Goal: Task Accomplishment & Management: Manage account settings

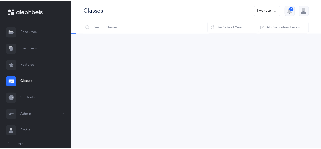
scroll to position [44, 0]
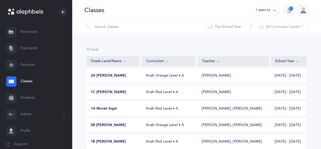
click at [39, 50] on link "Flashcards" at bounding box center [36, 48] width 72 height 16
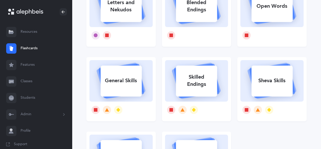
scroll to position [73, 0]
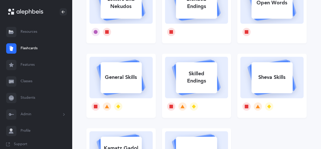
click at [114, 78] on div "General Skills" at bounding box center [121, 76] width 41 height 13
select select "single"
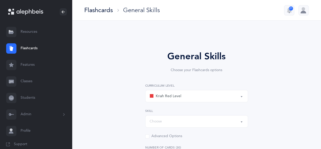
select select "Silent Letters"
select select
click at [242, 102] on div "Kriah Red Level Kriah Orange Level Kriah Yellow Level Kriah Red Level Curriculu…" at bounding box center [196, 104] width 103 height 42
click at [241, 100] on div "Kriah Red Level" at bounding box center [197, 96] width 94 height 9
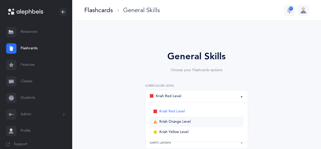
click at [195, 121] on link "Kriah Orange Level" at bounding box center [197, 122] width 94 height 10
select select "4"
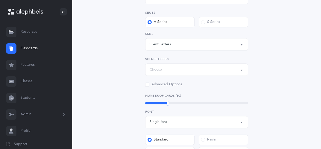
scroll to position [98, 0]
click at [241, 71] on button "Choose" at bounding box center [196, 70] width 103 height 12
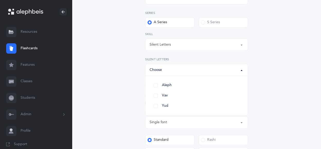
click at [239, 47] on div "Silent Letters" at bounding box center [197, 44] width 94 height 9
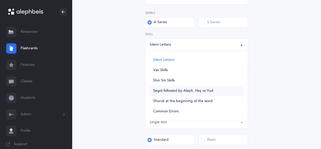
click at [187, 93] on link "Segol followed by Aleph, Hey or Yud" at bounding box center [197, 91] width 94 height 10
select select "Segol followed by Aleph, Hey or Yud"
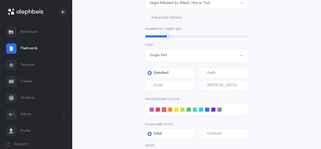
scroll to position [216, 0]
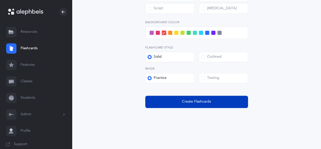
click at [190, 101] on span "Create Flashcards" at bounding box center [196, 101] width 29 height 5
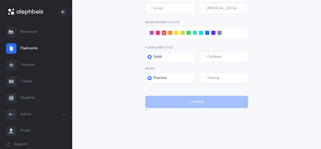
scroll to position [0, 0]
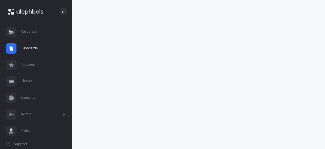
click at [37, 35] on link "Resources" at bounding box center [36, 32] width 72 height 16
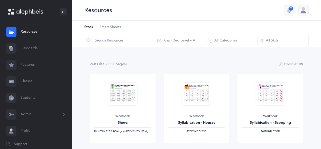
click at [110, 28] on span "Smart Sheets" at bounding box center [111, 27] width 22 height 5
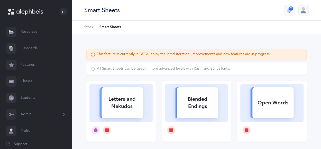
click at [204, 103] on div "Blended Endings" at bounding box center [197, 102] width 41 height 21
select select
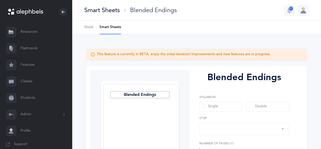
select select "28"
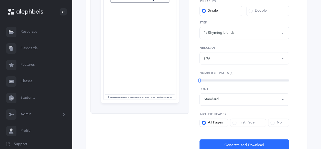
scroll to position [96, 0]
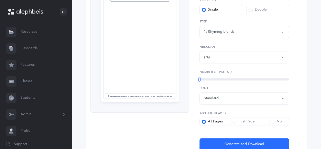
click at [280, 96] on div "Standard" at bounding box center [244, 98] width 81 height 9
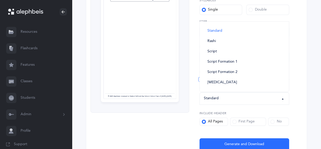
click at [279, 99] on div "Standard" at bounding box center [244, 98] width 81 height 9
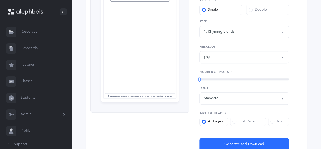
click at [281, 99] on button "Standard" at bounding box center [245, 98] width 90 height 12
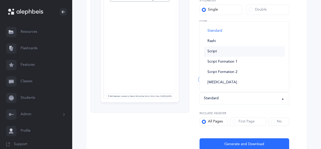
click at [215, 54] on link "Script" at bounding box center [244, 51] width 81 height 10
select select "script"
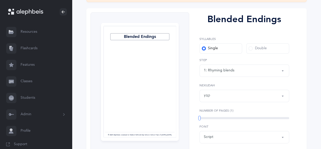
scroll to position [56, 0]
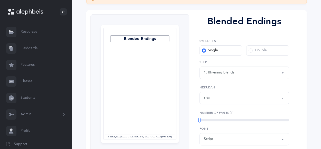
click at [279, 74] on div "1: Rhyming blends" at bounding box center [244, 72] width 81 height 9
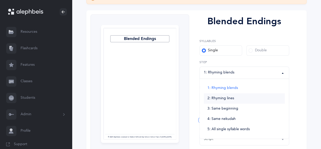
click at [246, 96] on link "2: Rhyming lines" at bounding box center [244, 98] width 81 height 10
select select "2"
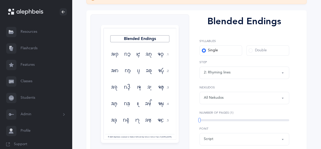
click at [30, 33] on link "Resources" at bounding box center [36, 32] width 72 height 16
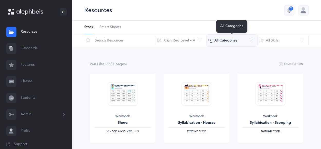
click at [241, 43] on button "All Categories" at bounding box center [231, 40] width 51 height 12
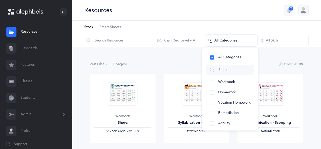
click at [26, 64] on link "Features" at bounding box center [36, 65] width 72 height 16
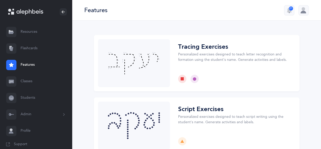
click at [28, 81] on link "Classes" at bounding box center [36, 81] width 72 height 16
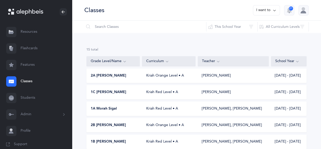
click at [104, 125] on span "2B [PERSON_NAME]" at bounding box center [108, 124] width 35 height 5
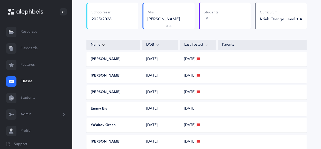
scroll to position [57, 0]
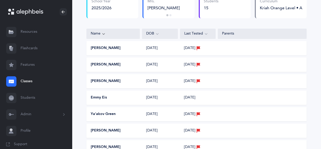
click at [112, 48] on button "Maya Aboudi" at bounding box center [106, 48] width 30 height 5
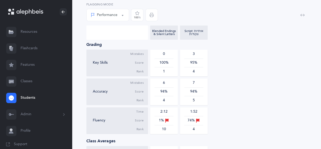
scroll to position [200, 0]
click at [31, 83] on link "Classes" at bounding box center [36, 81] width 72 height 16
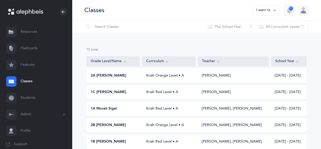
click at [117, 124] on span "2B [PERSON_NAME]" at bounding box center [108, 124] width 35 height 5
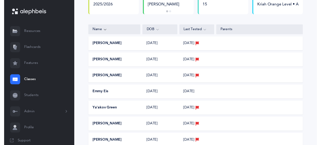
scroll to position [19, 0]
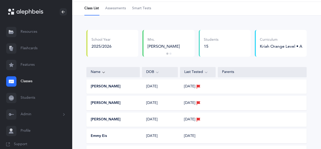
click at [118, 9] on span "Assessments" at bounding box center [115, 8] width 21 height 5
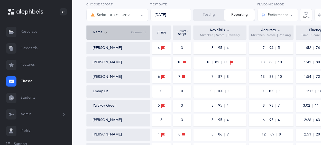
scroll to position [65, 0]
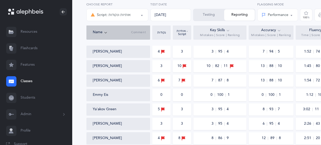
click at [131, 16] on div "Script: אותיות ונקודות" at bounding box center [117, 15] width 53 height 9
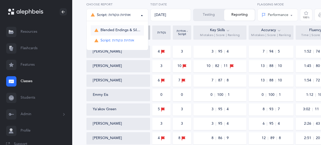
click at [122, 30] on span "Blended Endings & Silent Letters" at bounding box center [121, 30] width 40 height 5
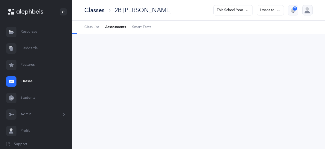
select select "5"
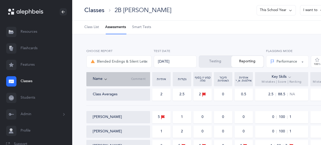
click at [28, 45] on link "Flashcards" at bounding box center [36, 48] width 72 height 16
